Goal: Task Accomplishment & Management: Manage account settings

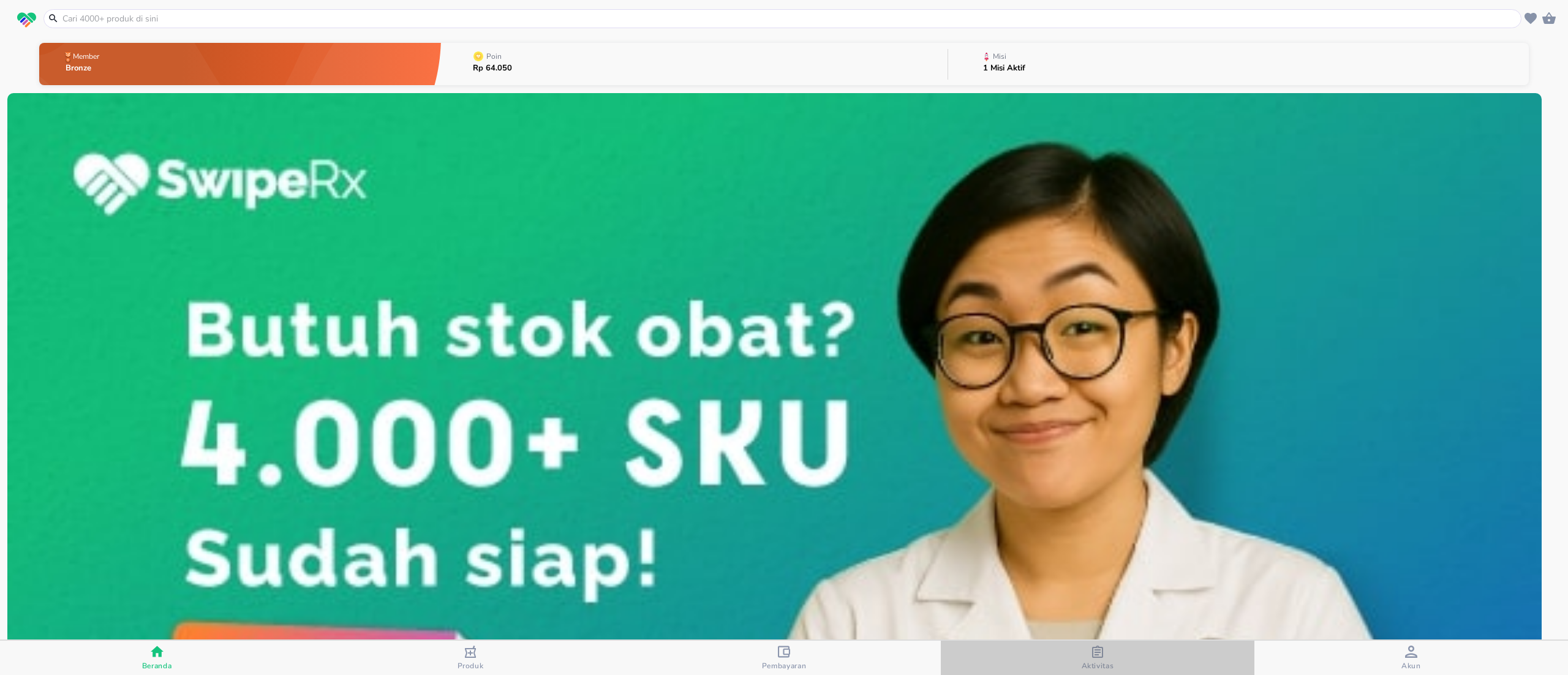
click at [1116, 663] on span "Aktivitas" at bounding box center [1098, 657] width 307 height 25
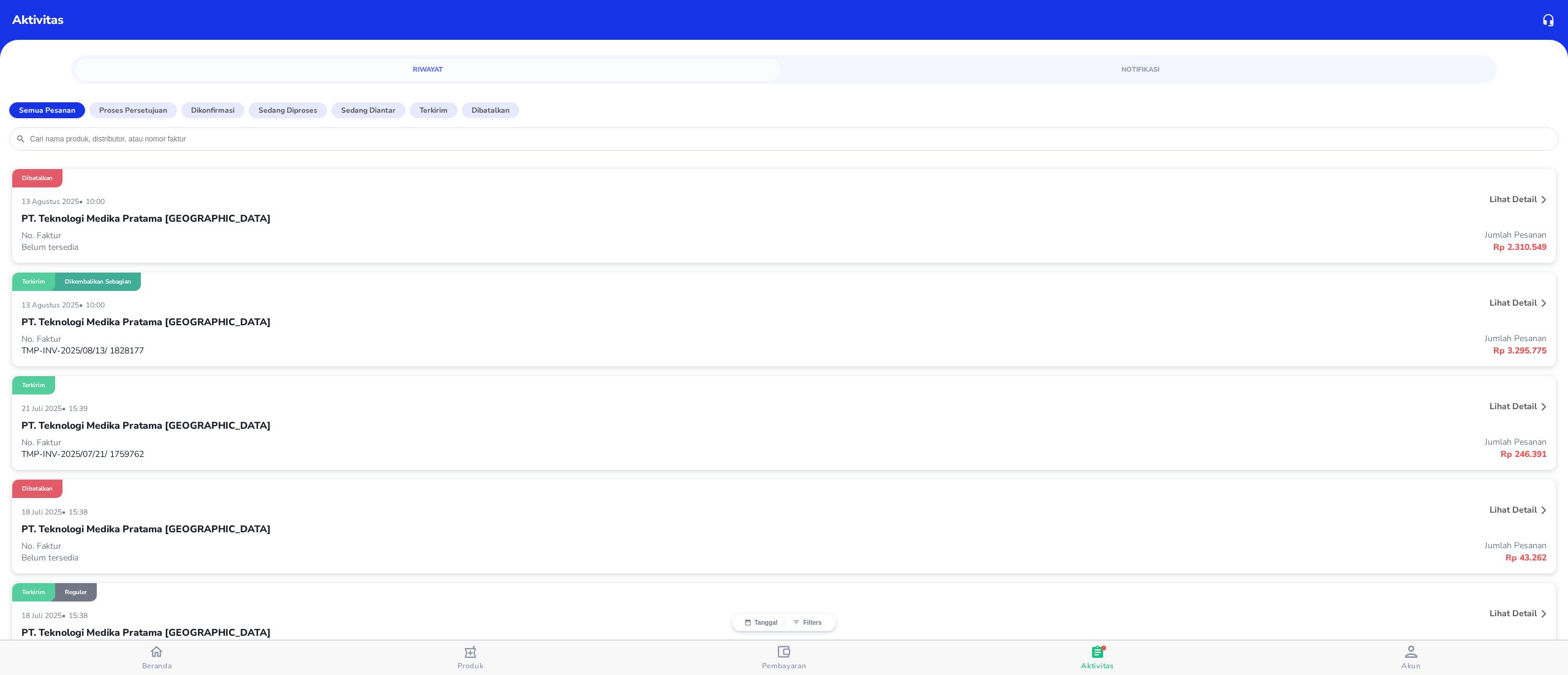
click at [209, 236] on p "No. Faktur" at bounding box center [403, 235] width 763 height 12
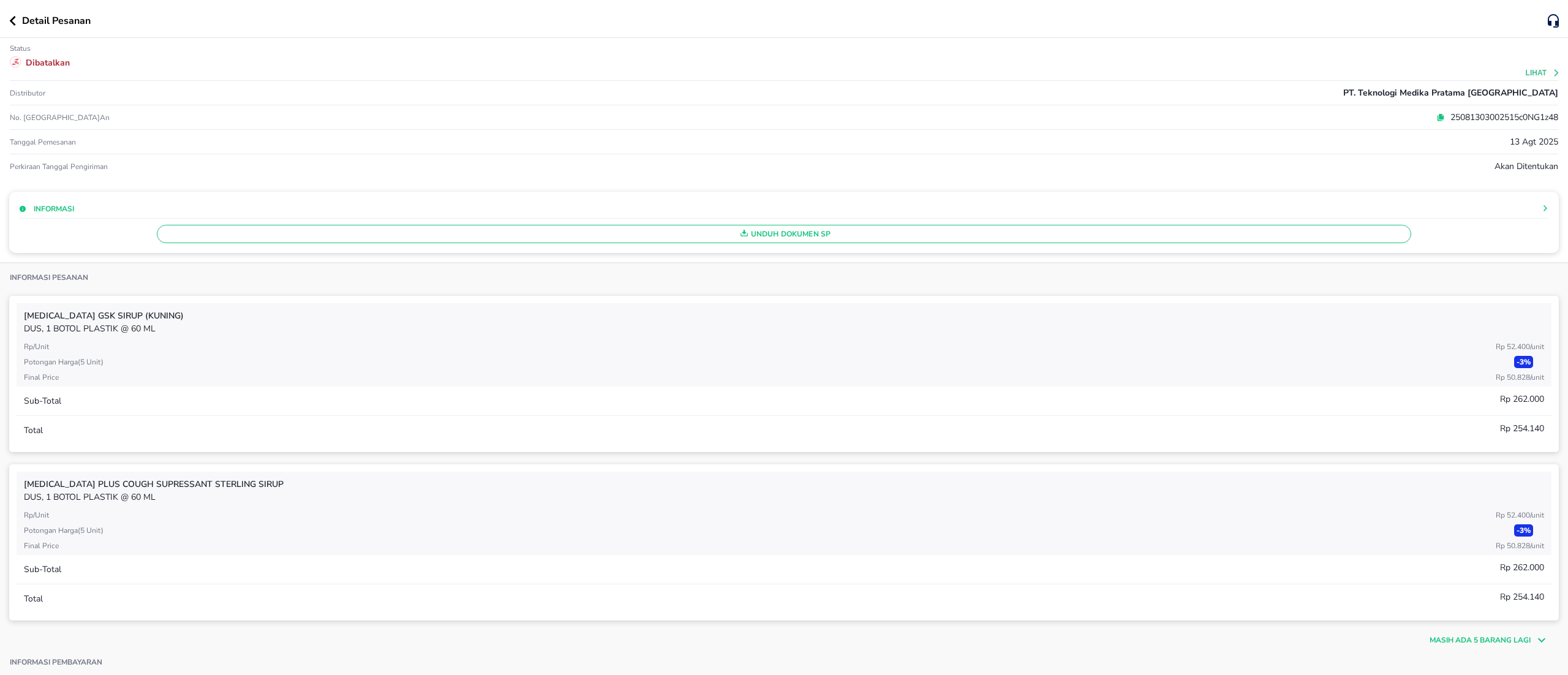
click at [1437, 114] on icon at bounding box center [1441, 117] width 8 height 8
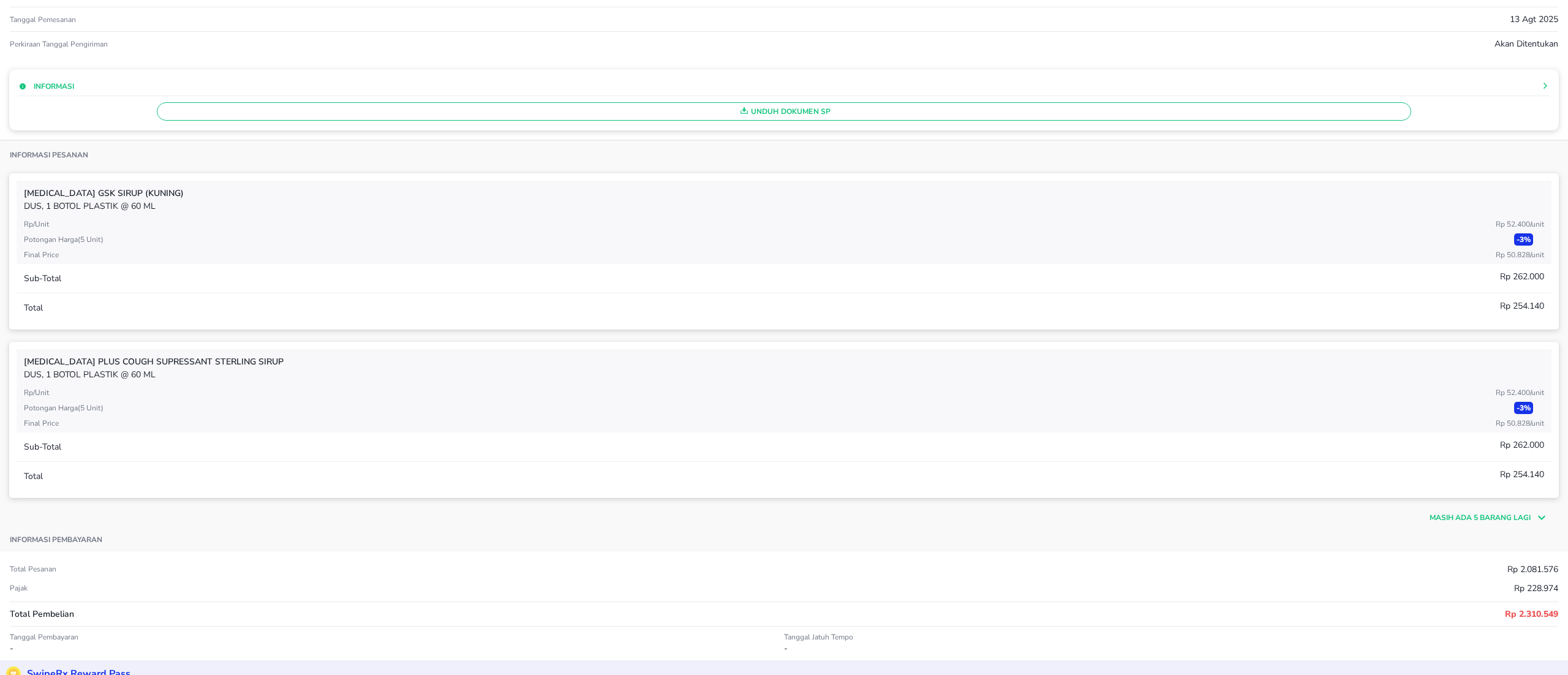
click at [1531, 512] on icon at bounding box center [1540, 518] width 18 height 15
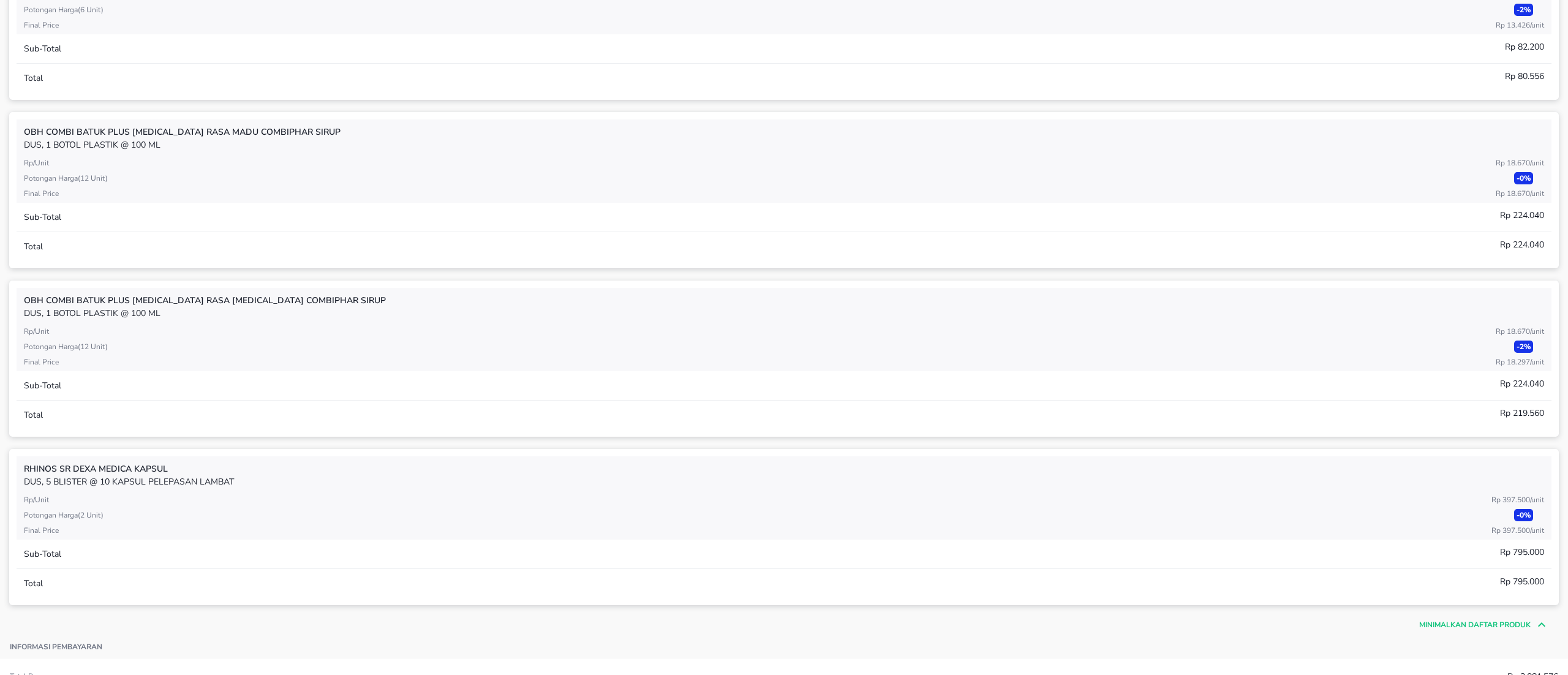
scroll to position [980, 0]
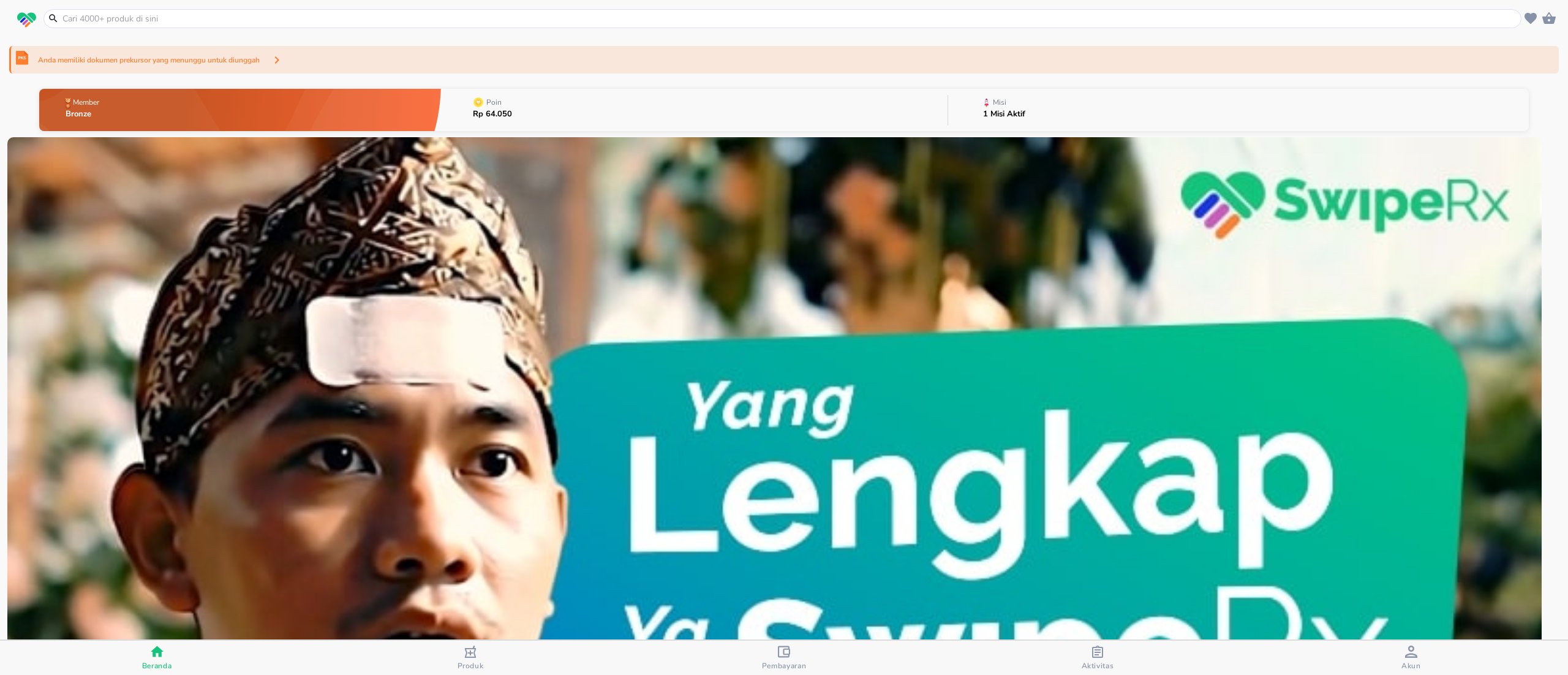
click at [259, 60] on p "Anda memiliki dokumen prekursor yang menunggu untuk diunggah" at bounding box center [149, 60] width 222 height 11
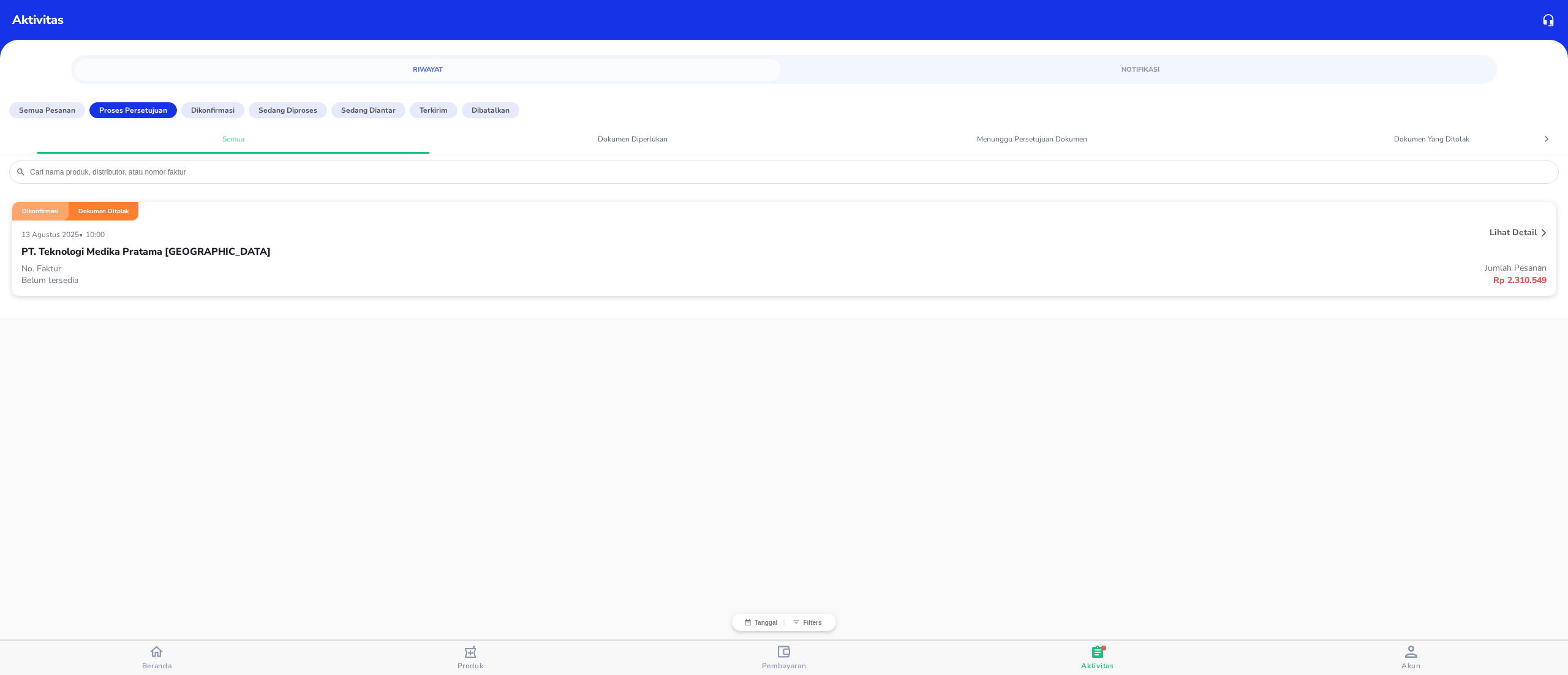
click at [506, 261] on div "PT. Teknologi Medika Pratama [GEOGRAPHIC_DATA]" at bounding box center [784, 251] width 1526 height 21
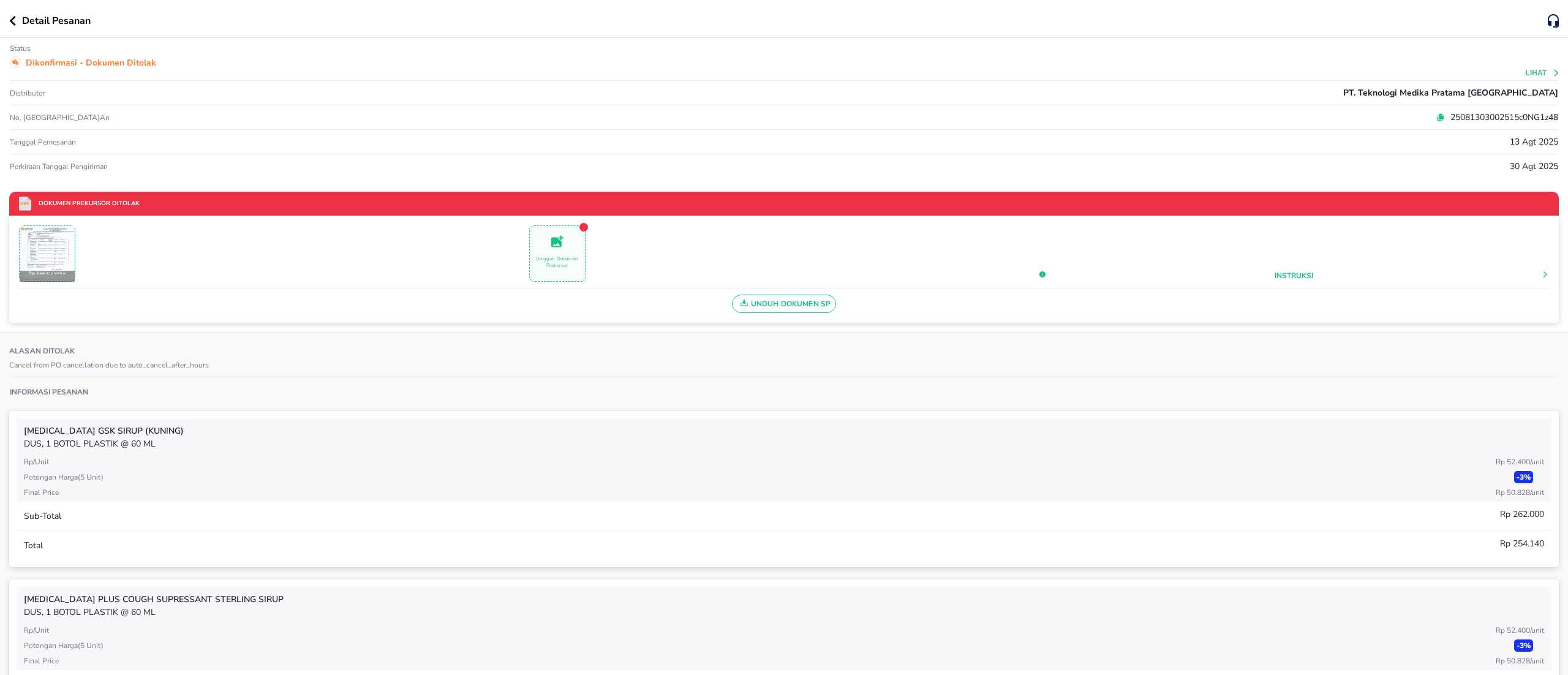
click at [56, 249] on img at bounding box center [47, 253] width 54 height 54
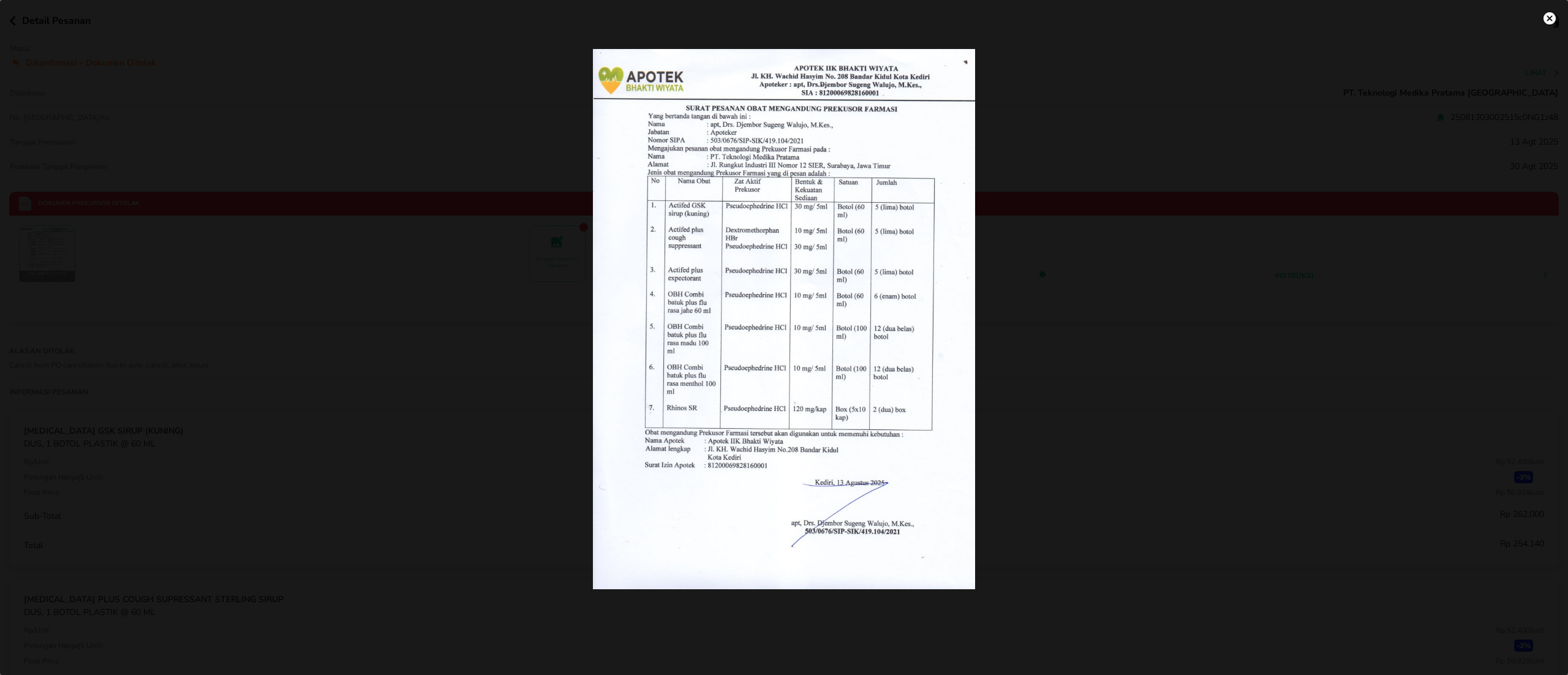
click at [234, 416] on div at bounding box center [784, 319] width 1553 height 540
click at [356, 455] on div at bounding box center [784, 319] width 1553 height 540
click at [379, 499] on div at bounding box center [784, 319] width 1553 height 540
click at [1550, 21] on img "settings" at bounding box center [1550, 18] width 12 height 12
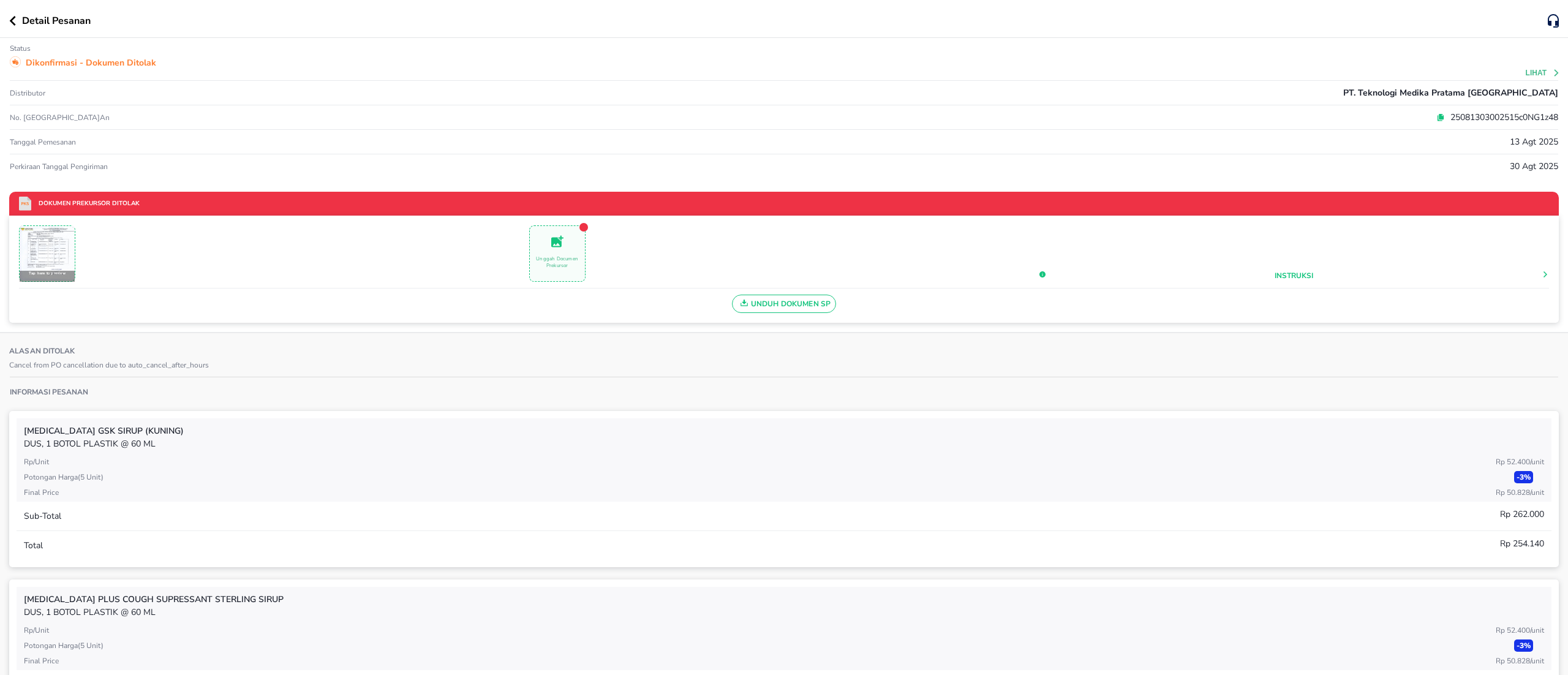
click at [789, 304] on span "Unduh Dokumen SP" at bounding box center [784, 303] width 93 height 16
click at [798, 310] on span "Unduh Dokumen SP" at bounding box center [784, 303] width 93 height 16
click at [44, 264] on img at bounding box center [47, 253] width 54 height 54
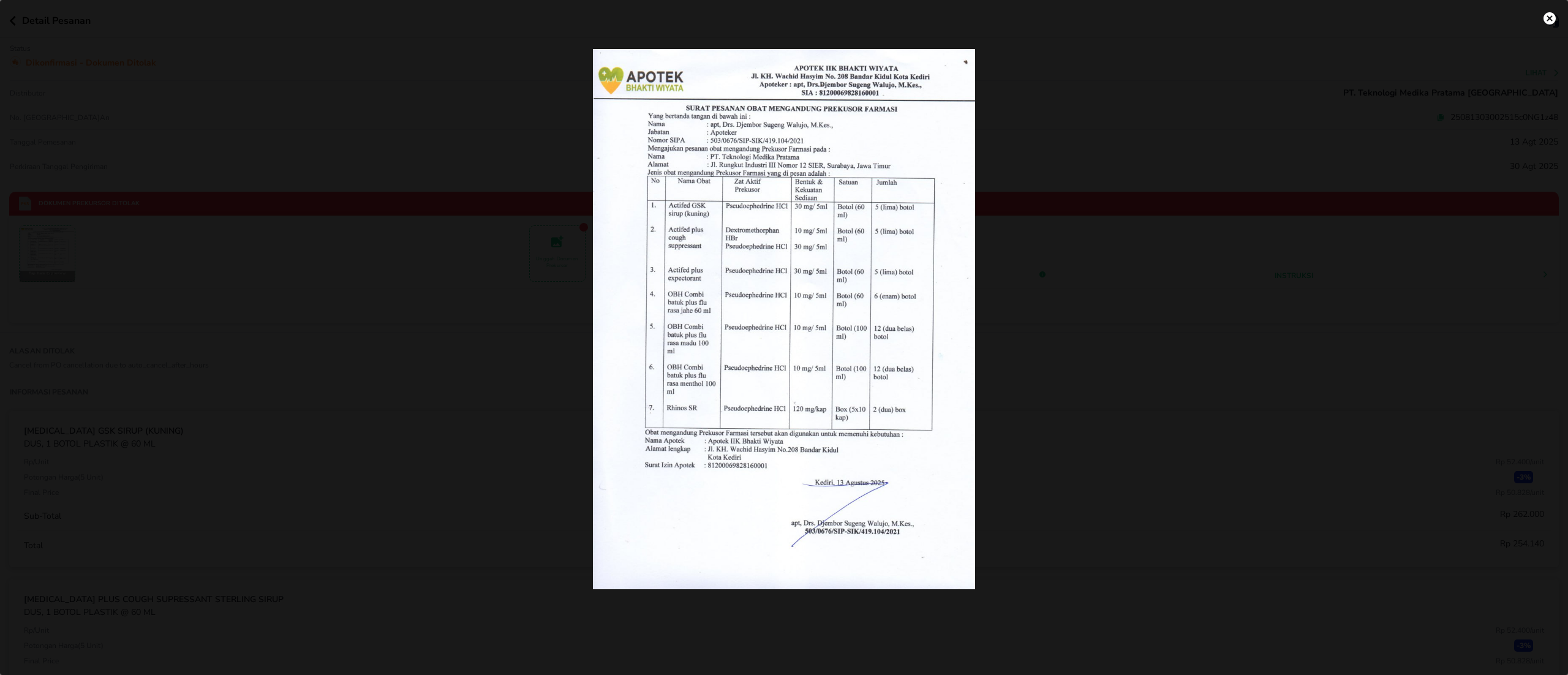
click at [329, 400] on div at bounding box center [784, 319] width 1553 height 540
click at [1559, 18] on button "settings" at bounding box center [1550, 18] width 27 height 27
